Goal: Task Accomplishment & Management: Complete application form

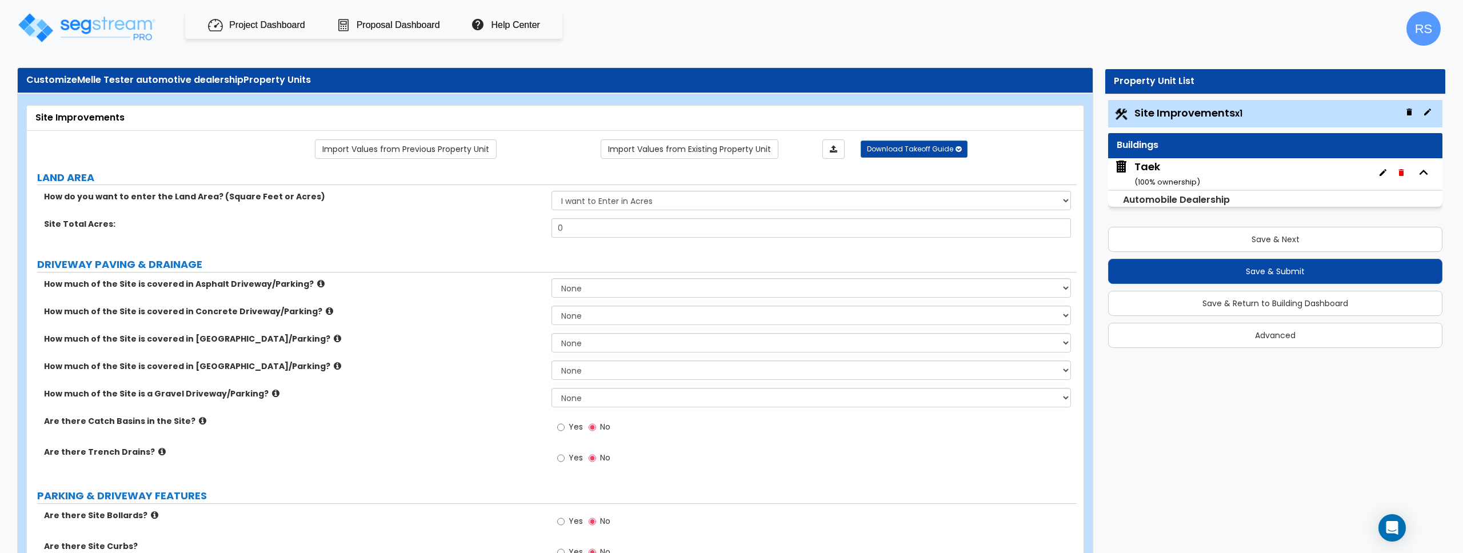
scroll to position [6, 0]
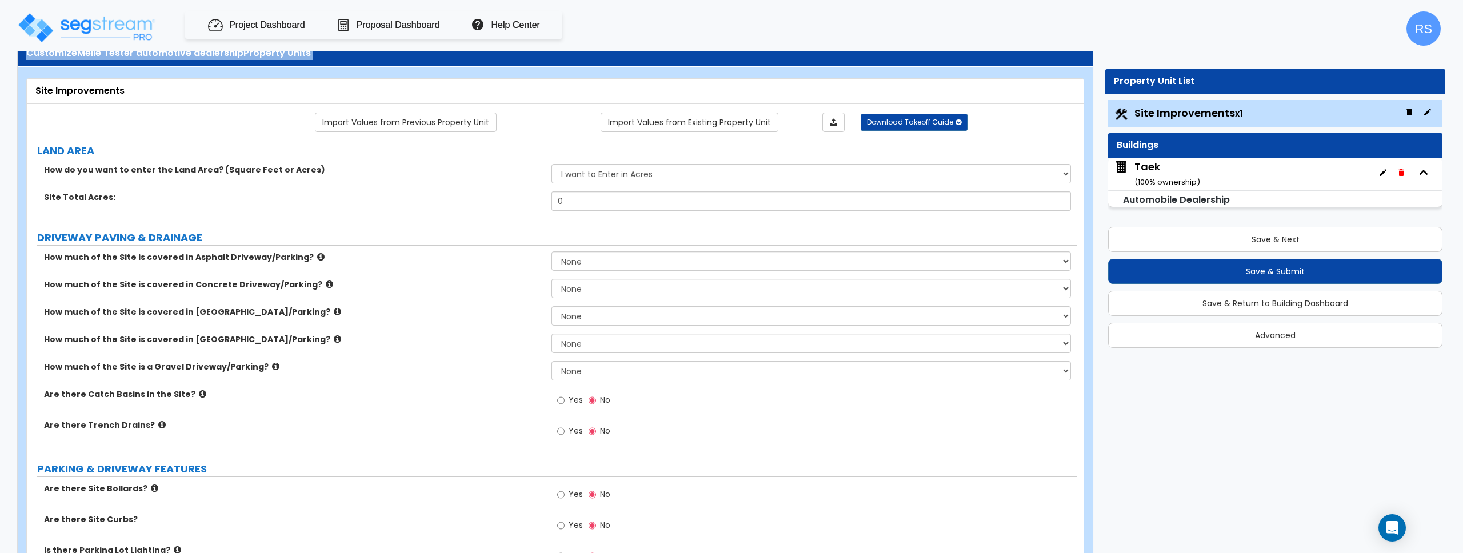
scroll to position [0, 0]
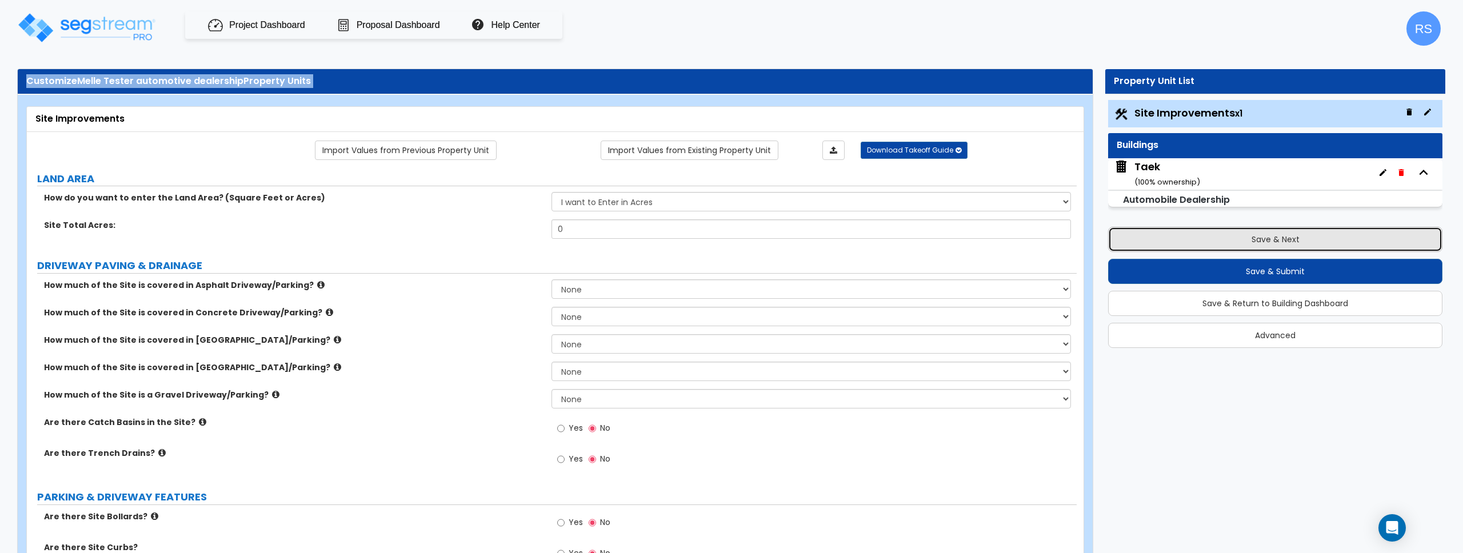
click at [1259, 237] on button "Save & Next" at bounding box center [1275, 239] width 334 height 25
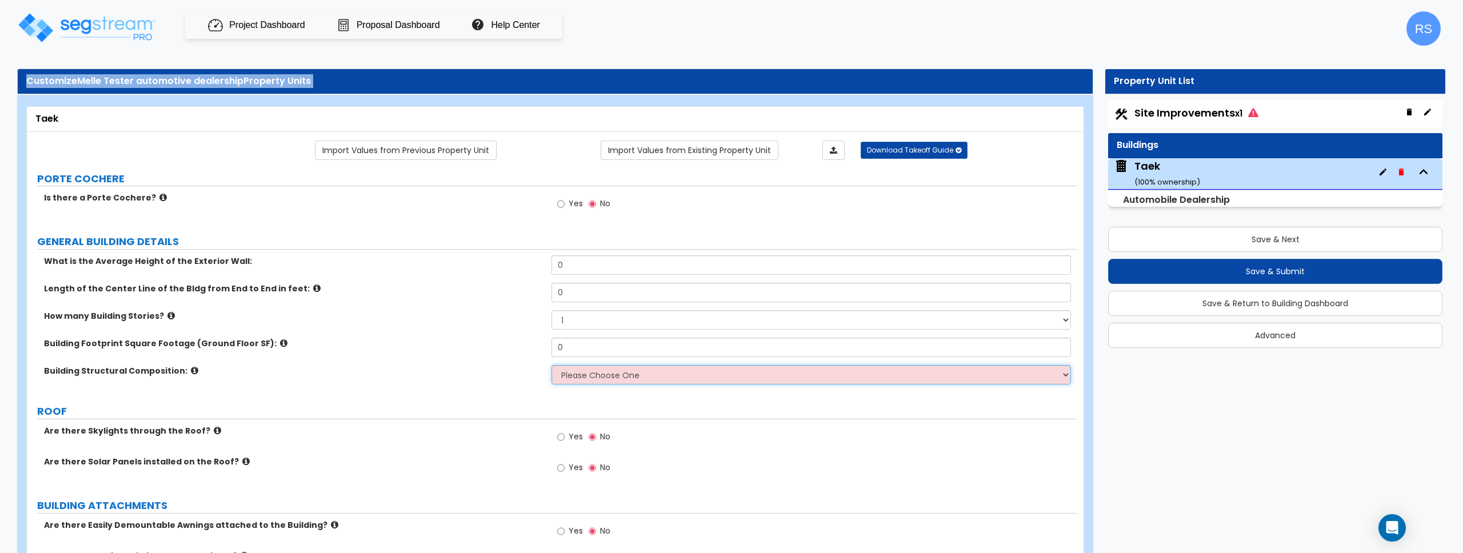
click at [643, 378] on select "Please Choose One Pre-Engineered Metal Building Tilt-up Wall Construction Reinf…" at bounding box center [811, 374] width 519 height 19
click at [262, 107] on div "Taek" at bounding box center [555, 119] width 1057 height 25
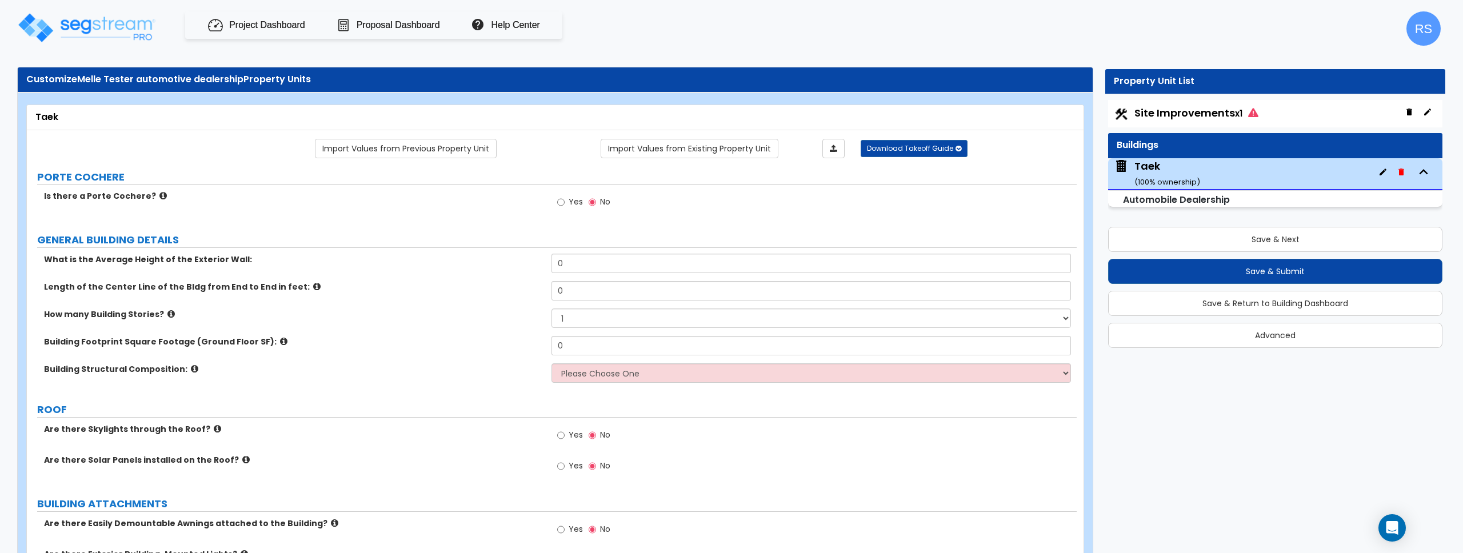
click at [1180, 113] on span "Site Improvements x1" at bounding box center [1197, 113] width 124 height 14
